Goal: Task Accomplishment & Management: Complete application form

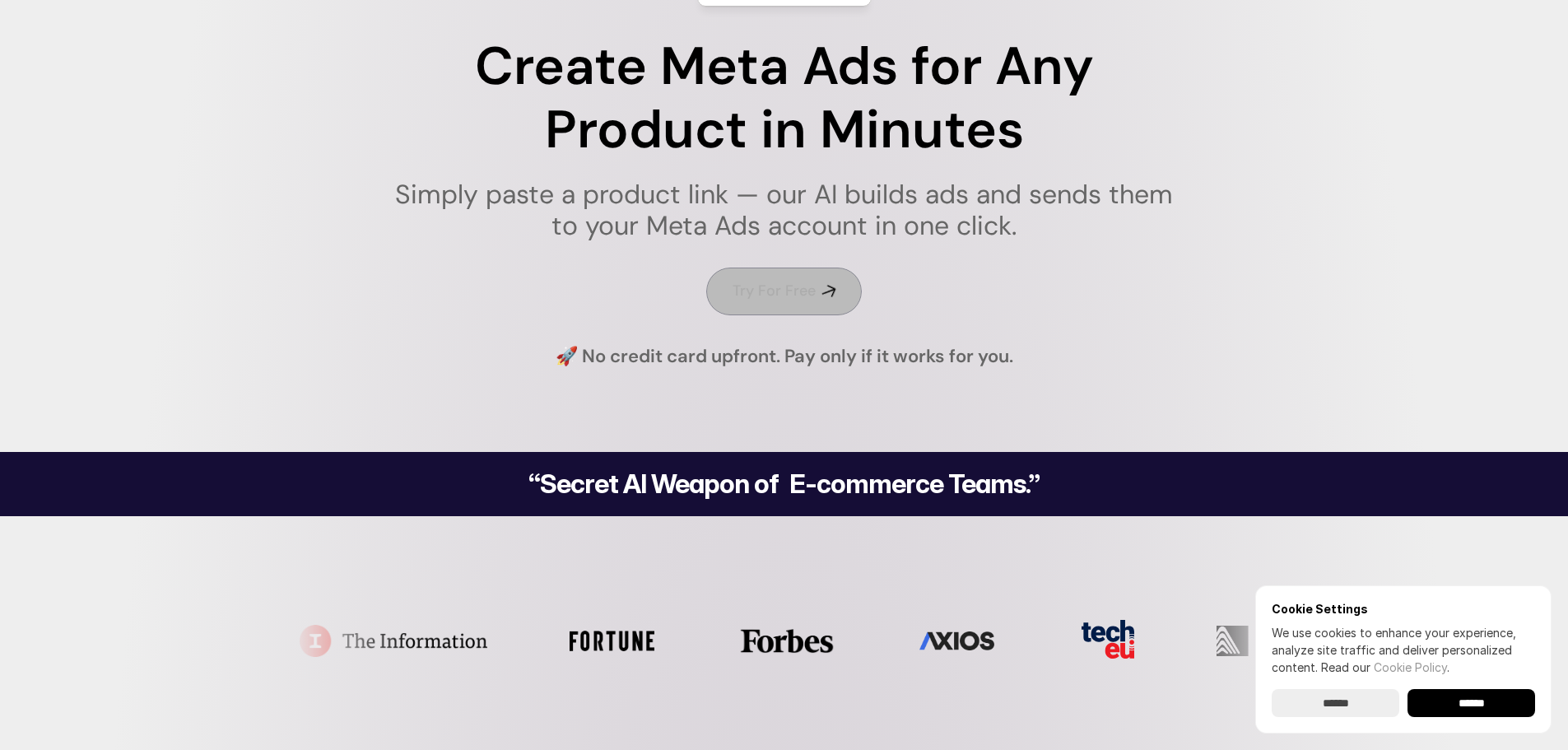
scroll to position [165, 0]
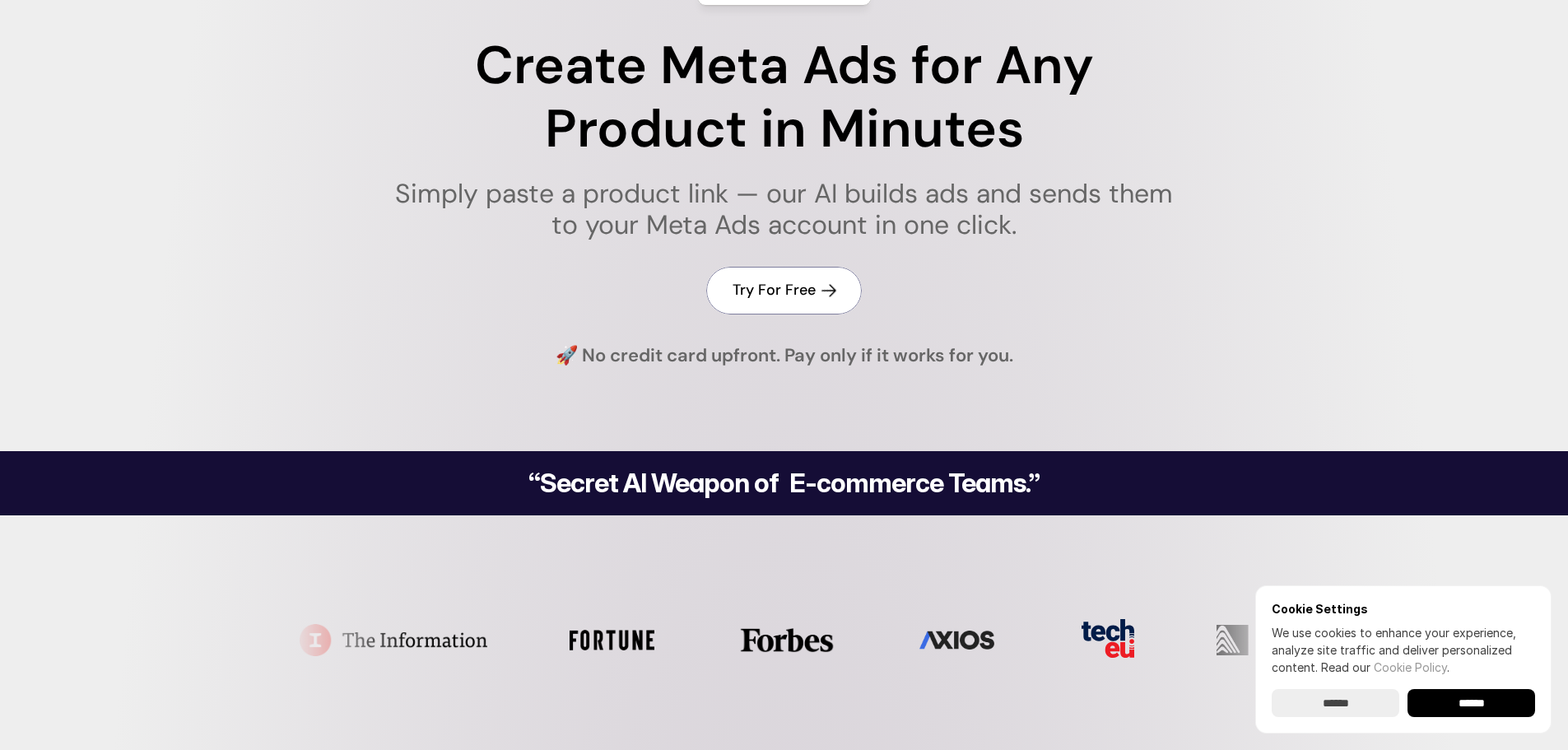
click at [784, 291] on h4 "Try For Free" at bounding box center [774, 290] width 83 height 21
click at [1476, 711] on input "******" at bounding box center [1471, 703] width 127 height 28
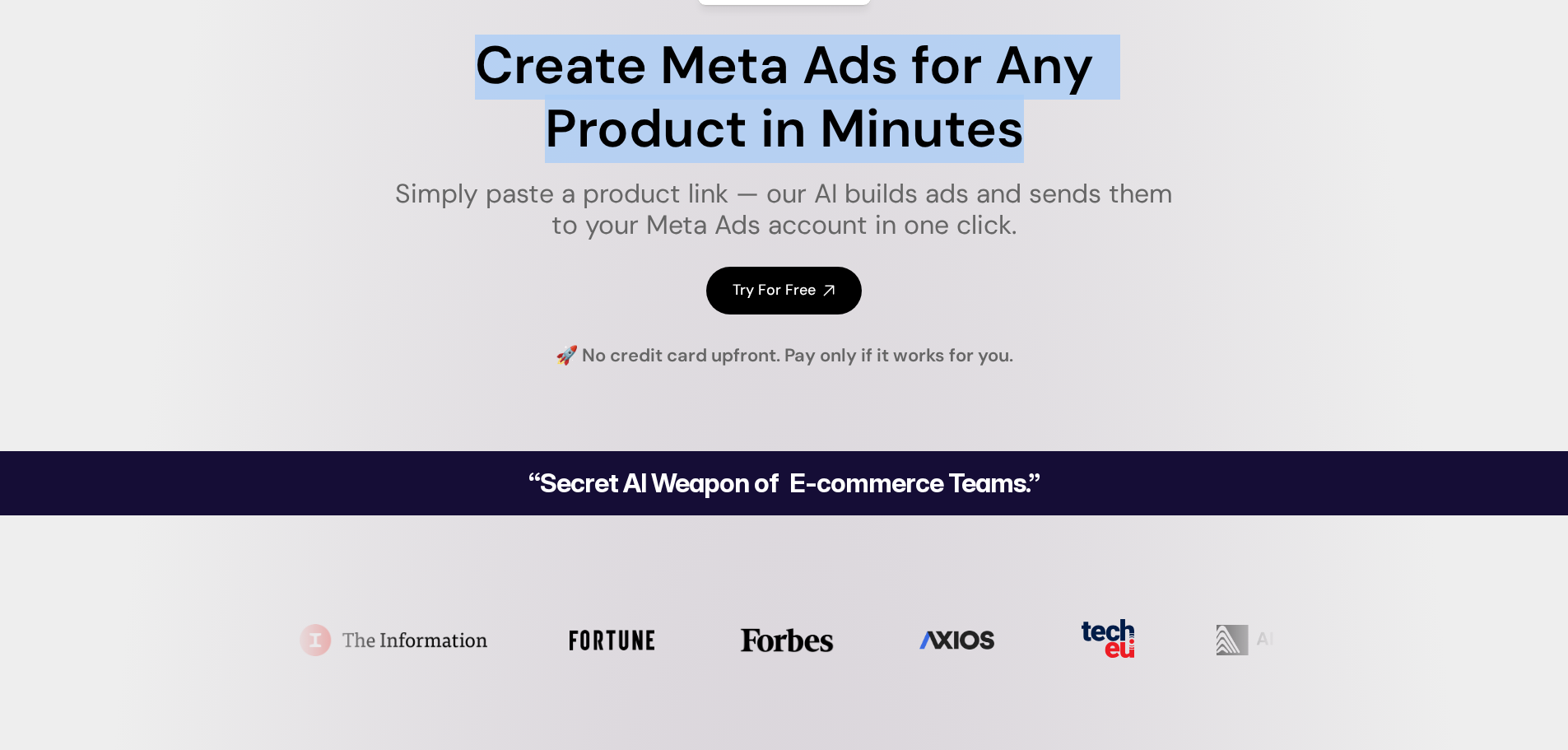
drag, startPoint x: 469, startPoint y: 45, endPoint x: 1030, endPoint y: 135, distance: 568.2
click at [1030, 135] on h1 "Create Meta Ads for Any Product in Minutes" at bounding box center [784, 97] width 799 height 126
click at [952, 135] on h1 "Create Meta Ads for Any Product in Minutes" at bounding box center [784, 97] width 799 height 126
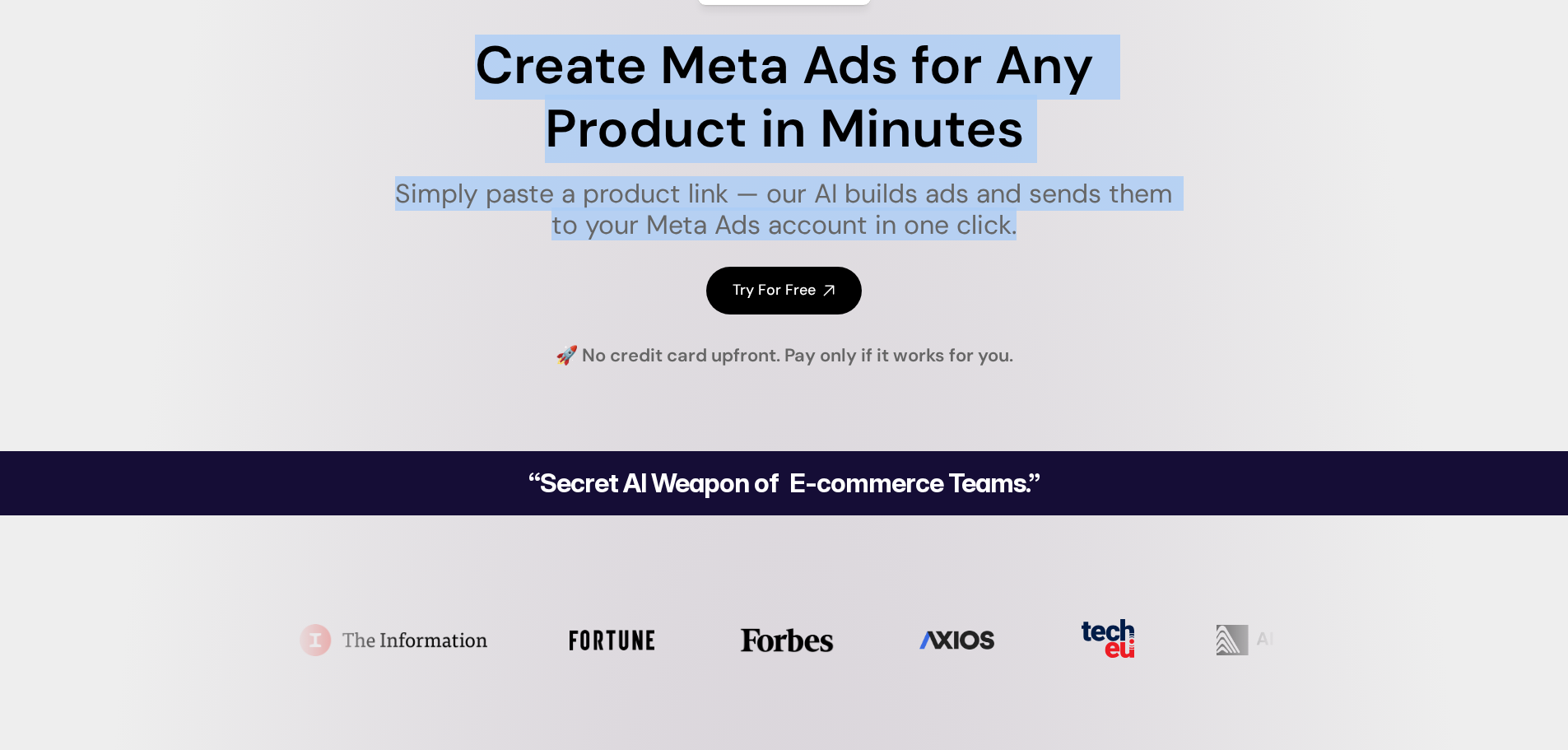
drag, startPoint x: 489, startPoint y: 62, endPoint x: 1043, endPoint y: 220, distance: 576.1
click at [1043, 220] on div "Create Meta Ads for Any Product in Minutes Simply paste a product link — our AI…" at bounding box center [784, 137] width 799 height 205
copy div "Create Meta Ads for Any Product in Minutes Simply paste a product link — our AI…"
